Goal: Book appointment/travel/reservation

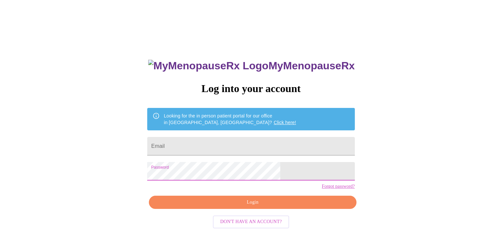
click at [259, 206] on span "Login" at bounding box center [252, 202] width 192 height 8
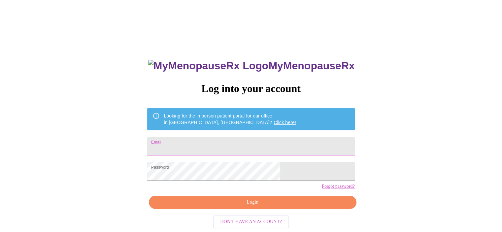
click at [218, 145] on input "Email" at bounding box center [250, 146] width 207 height 18
type input "[EMAIL_ADDRESS][DOMAIN_NAME]"
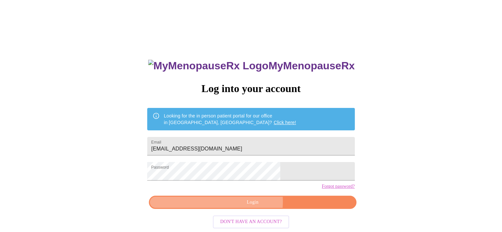
click at [252, 206] on span "Login" at bounding box center [252, 202] width 192 height 8
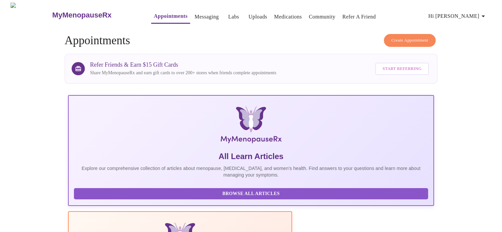
click at [424, 39] on span "Create Appointment" at bounding box center [409, 41] width 37 height 8
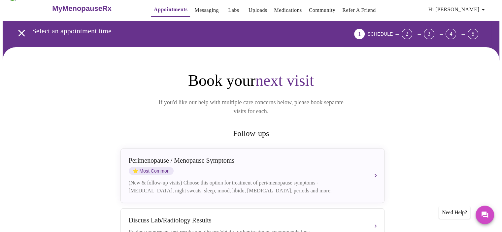
scroll to position [33, 0]
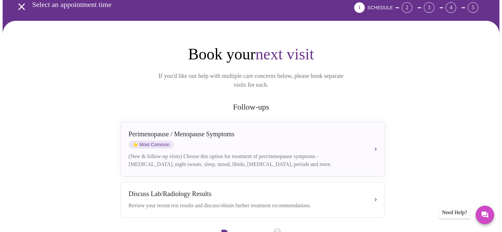
click at [361, 142] on div "[MEDICAL_DATA] / Menopause Symptoms ⭐ Most Common (New & follow-up visits) Choo…" at bounding box center [252, 149] width 247 height 38
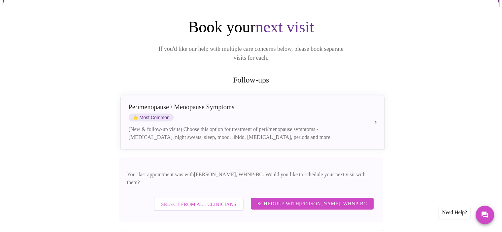
scroll to position [99, 0]
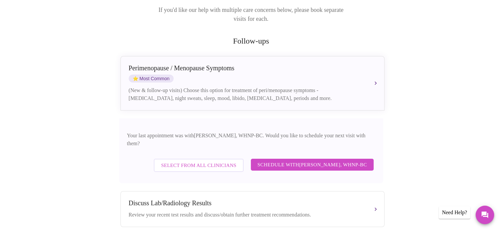
click at [291, 160] on span "Schedule with [PERSON_NAME], WHNP-BC" at bounding box center [312, 164] width 110 height 9
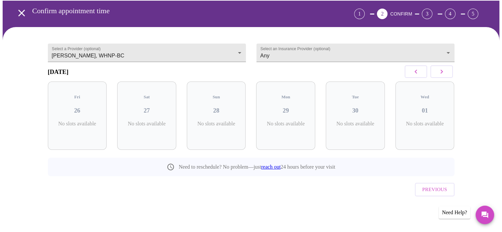
scroll to position [16, 0]
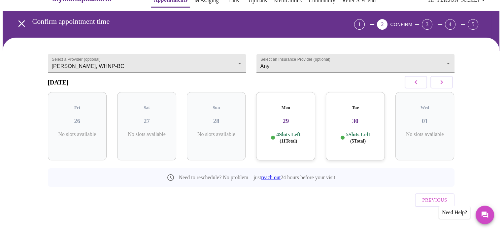
click at [440, 83] on icon "button" at bounding box center [441, 82] width 8 height 8
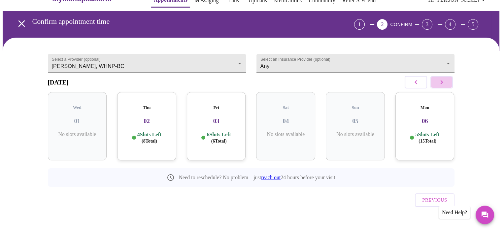
click at [442, 84] on icon "button" at bounding box center [441, 82] width 8 height 8
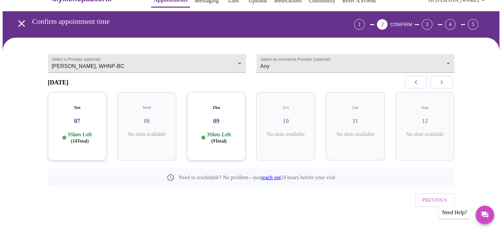
click at [442, 84] on icon "button" at bounding box center [441, 82] width 8 height 8
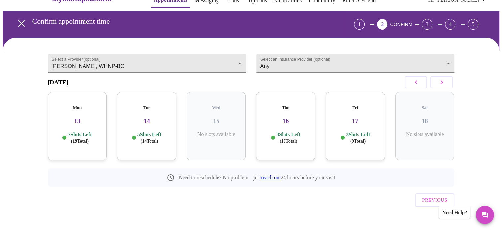
click at [442, 84] on icon "button" at bounding box center [441, 82] width 8 height 8
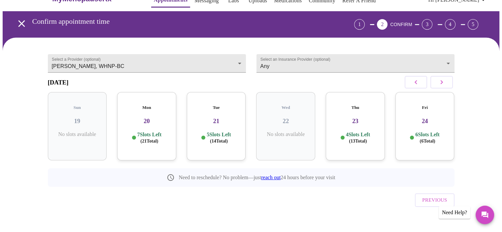
click at [442, 84] on icon "button" at bounding box center [441, 82] width 8 height 8
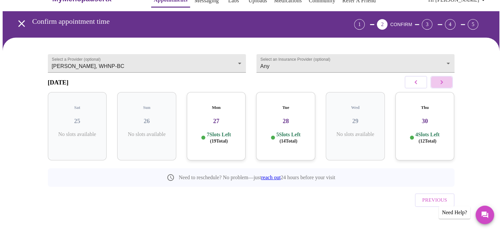
click at [442, 84] on icon "button" at bounding box center [441, 82] width 8 height 8
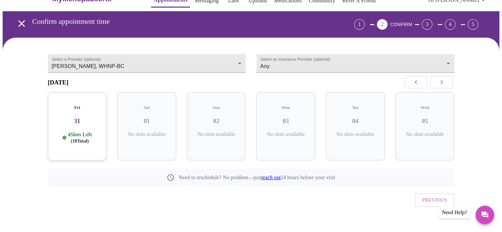
click at [442, 84] on icon "button" at bounding box center [441, 82] width 8 height 8
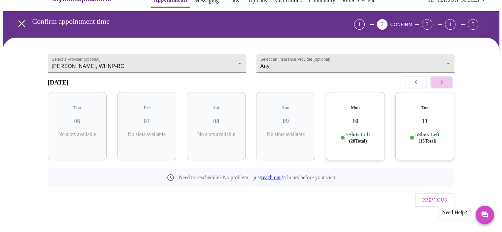
click at [442, 84] on icon "button" at bounding box center [441, 82] width 8 height 8
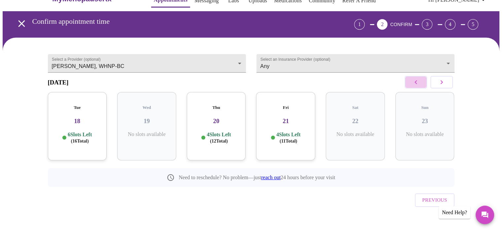
click at [414, 86] on icon "button" at bounding box center [416, 82] width 8 height 8
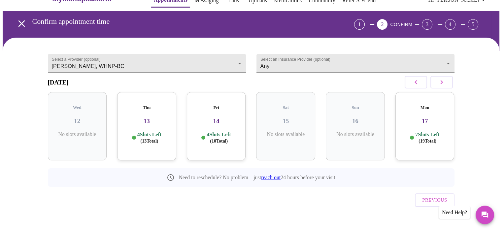
click at [431, 120] on h3 "17" at bounding box center [424, 120] width 48 height 7
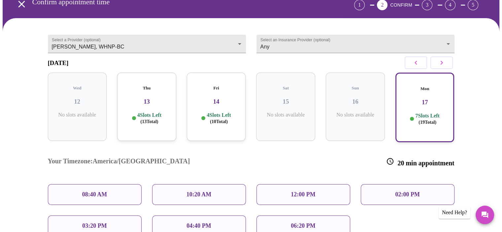
scroll to position [82, 0]
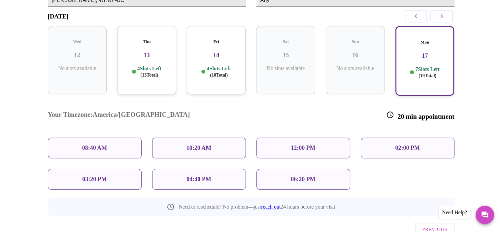
click at [217, 169] on div "04:40 PM" at bounding box center [199, 179] width 94 height 21
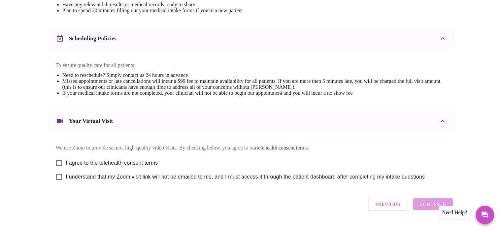
scroll to position [231, 0]
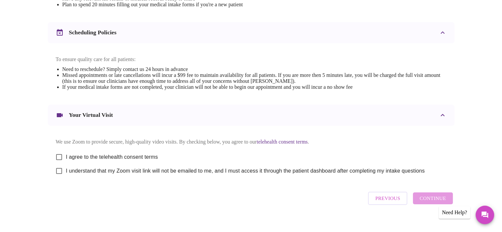
click at [133, 158] on span "I agree to the telehealth consent terms" at bounding box center [112, 157] width 92 height 8
click at [66, 158] on input "I agree to the telehealth consent terms" at bounding box center [59, 157] width 14 height 14
checkbox input "true"
click at [132, 175] on span "I understand that my Zoom visit link will not be emailed to me, and I must acce…" at bounding box center [245, 171] width 359 height 8
click at [66, 177] on input "I understand that my Zoom visit link will not be emailed to me, and I must acce…" at bounding box center [59, 171] width 14 height 14
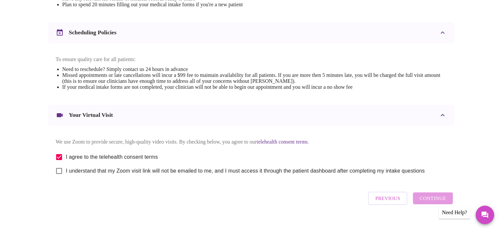
checkbox input "true"
click at [427, 203] on span "Continue" at bounding box center [432, 198] width 26 height 9
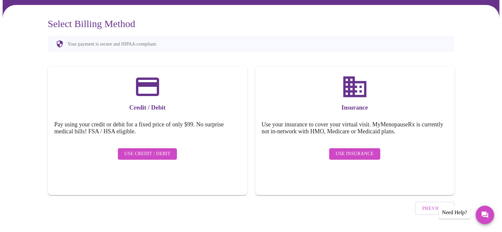
click at [367, 150] on span "Use Insurance" at bounding box center [354, 154] width 38 height 8
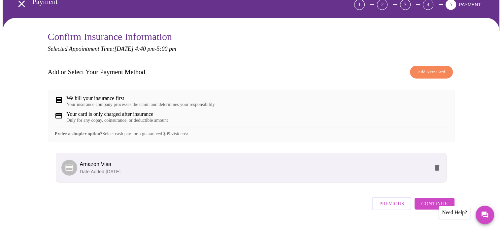
scroll to position [54, 0]
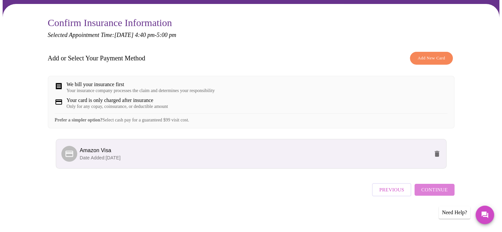
click at [438, 194] on span "Continue" at bounding box center [434, 189] width 26 height 9
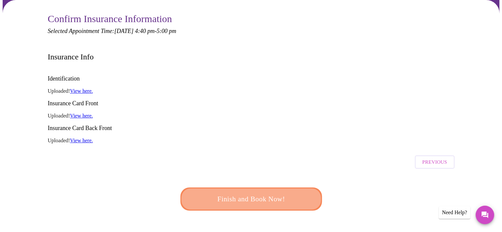
click at [271, 193] on span "Finish and Book Now!" at bounding box center [251, 199] width 122 height 12
